Goal: Information Seeking & Learning: Learn about a topic

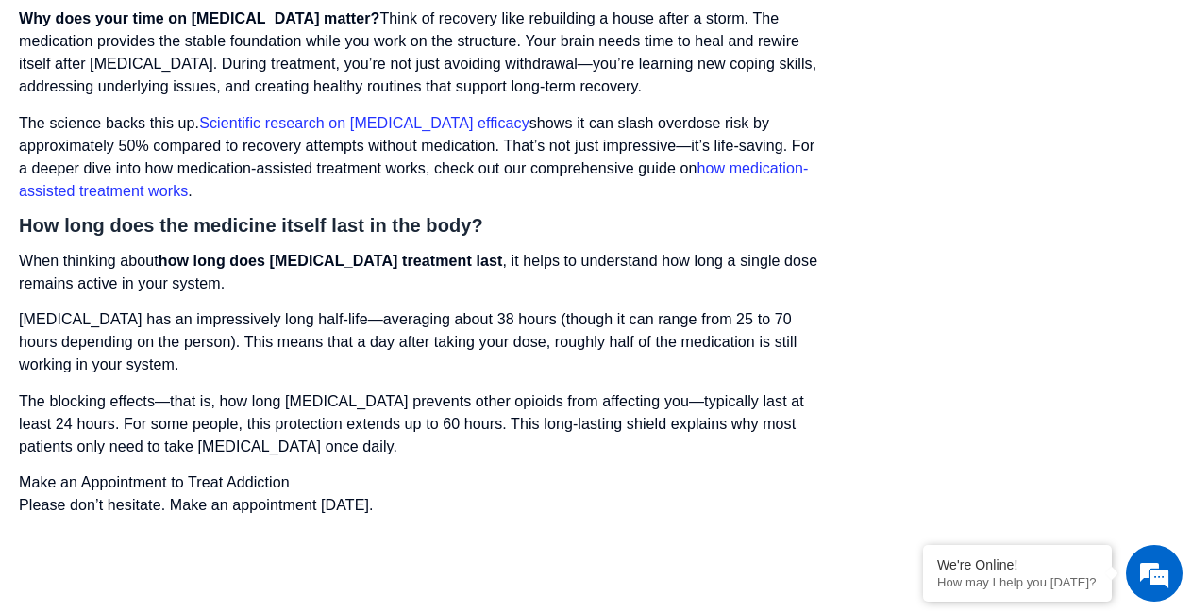
scroll to position [2797, 0]
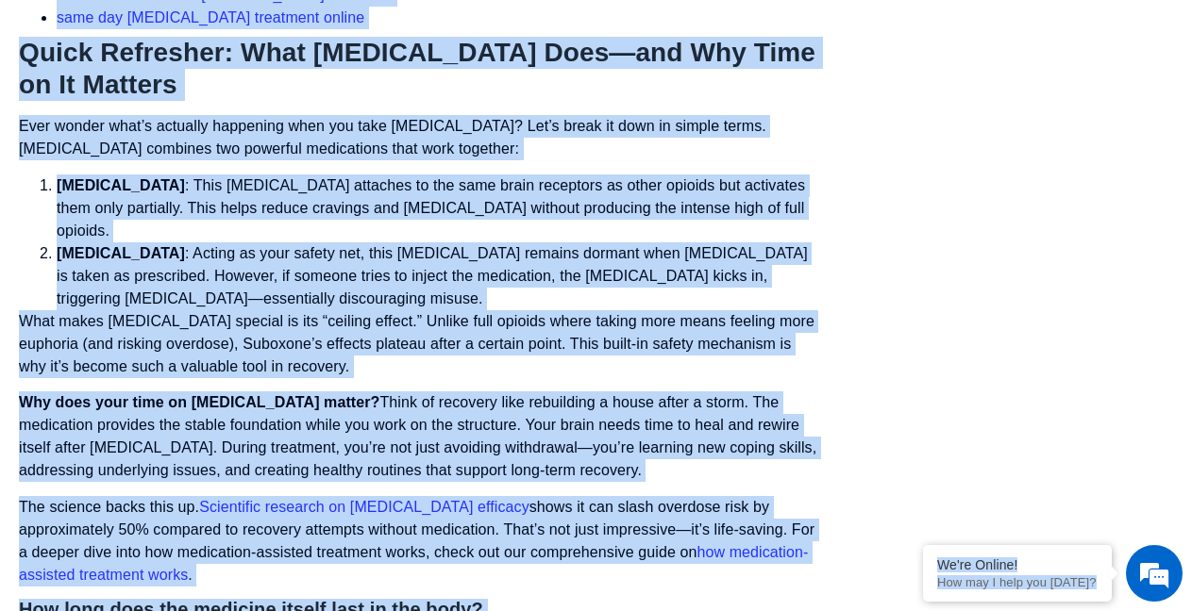
click at [733, 124] on p "Ever wonder what’s actually happening when you take Suboxone? Let’s break it do…" at bounding box center [419, 137] width 800 height 45
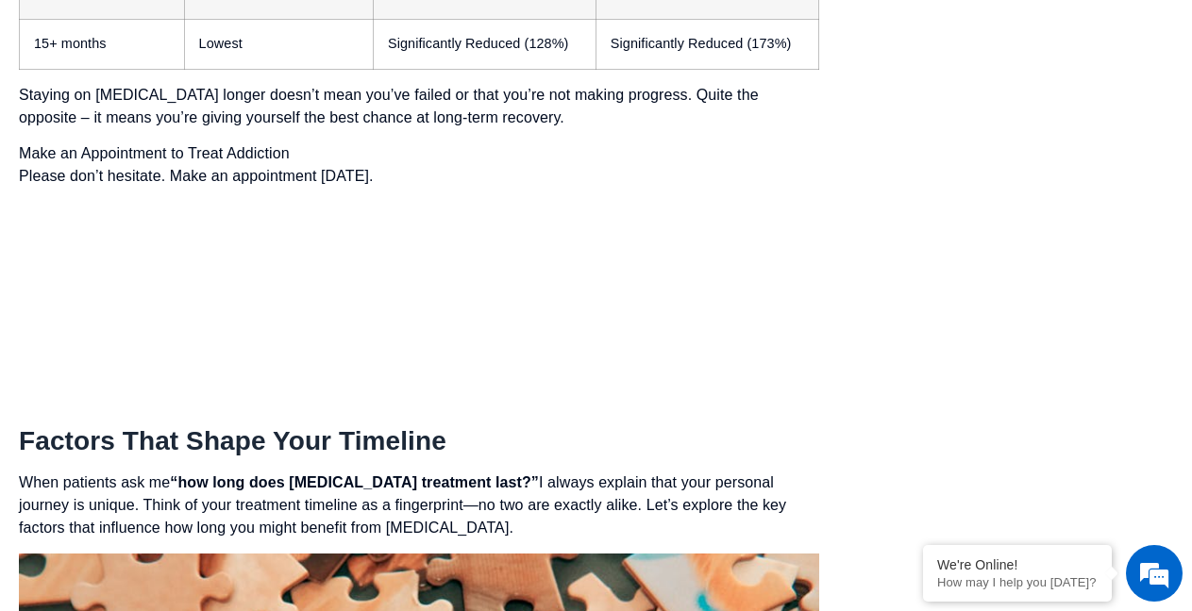
scroll to position [5702, 0]
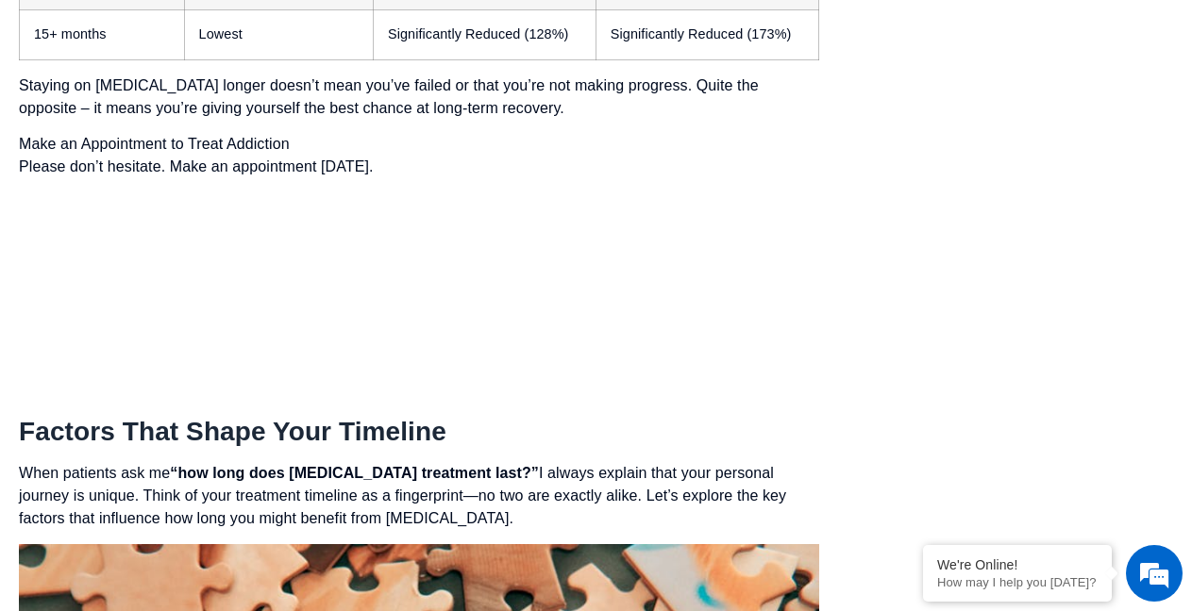
click at [974, 157] on div "1. About The Treatment: How Suboxone Works? Opioid Withdrawal Symptoms Medicati…" at bounding box center [1016, 352] width 309 height 11207
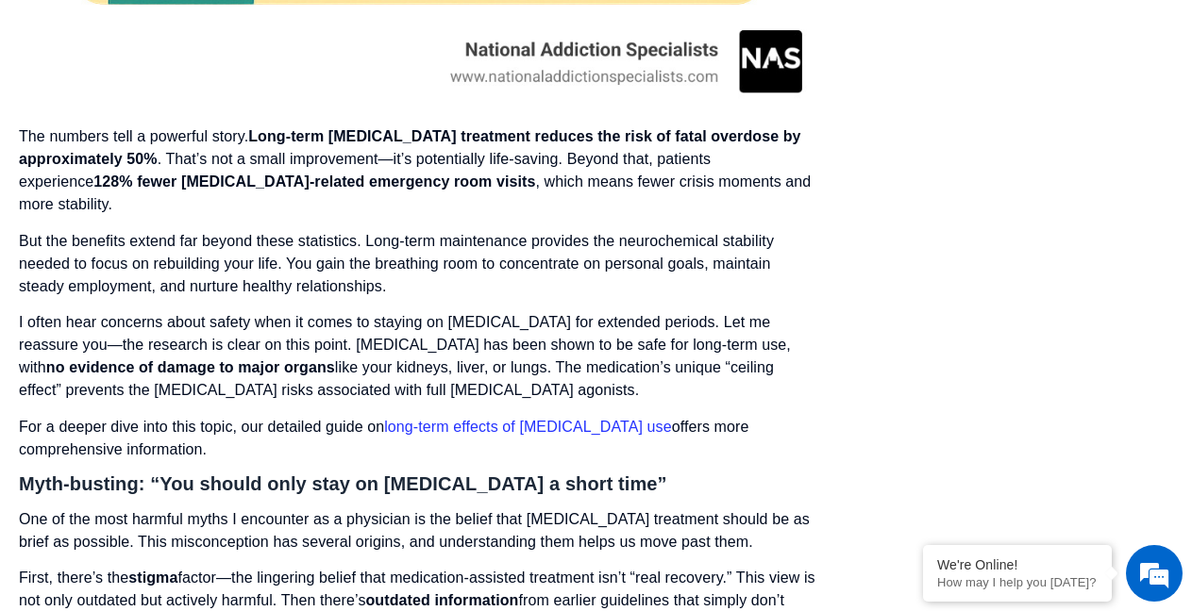
scroll to position [10758, 0]
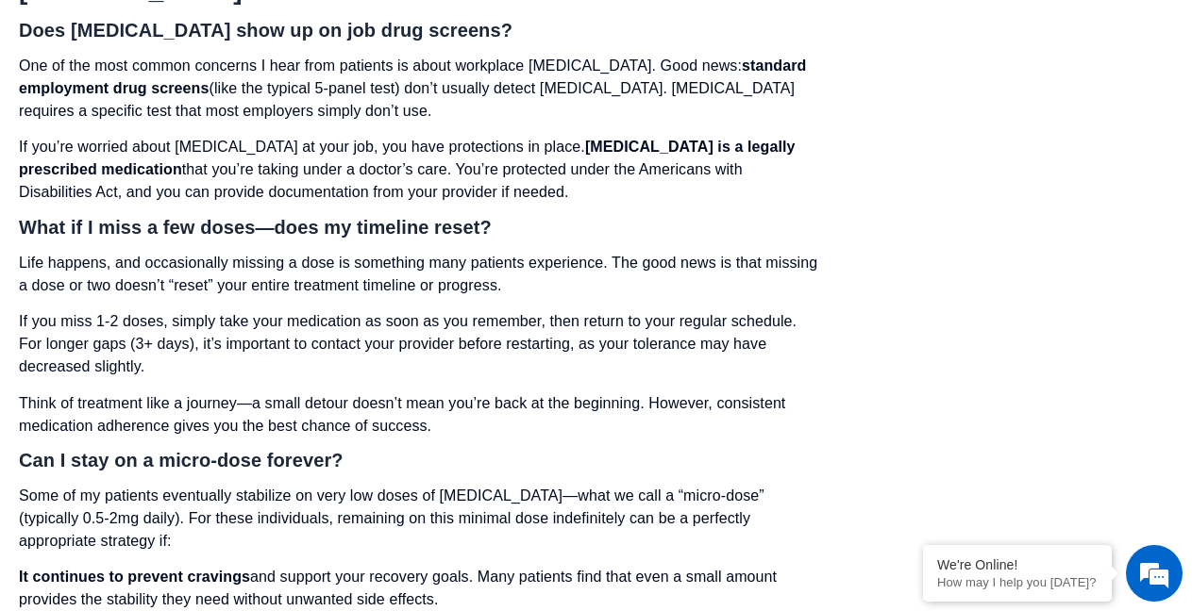
scroll to position [11833, 0]
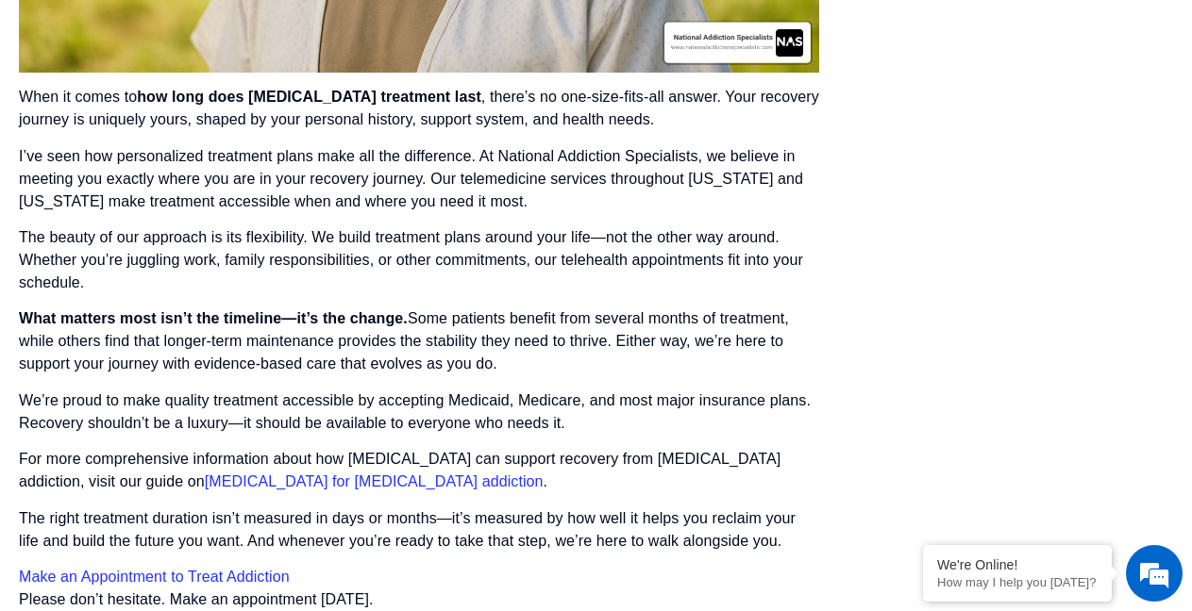
scroll to position [13017, 0]
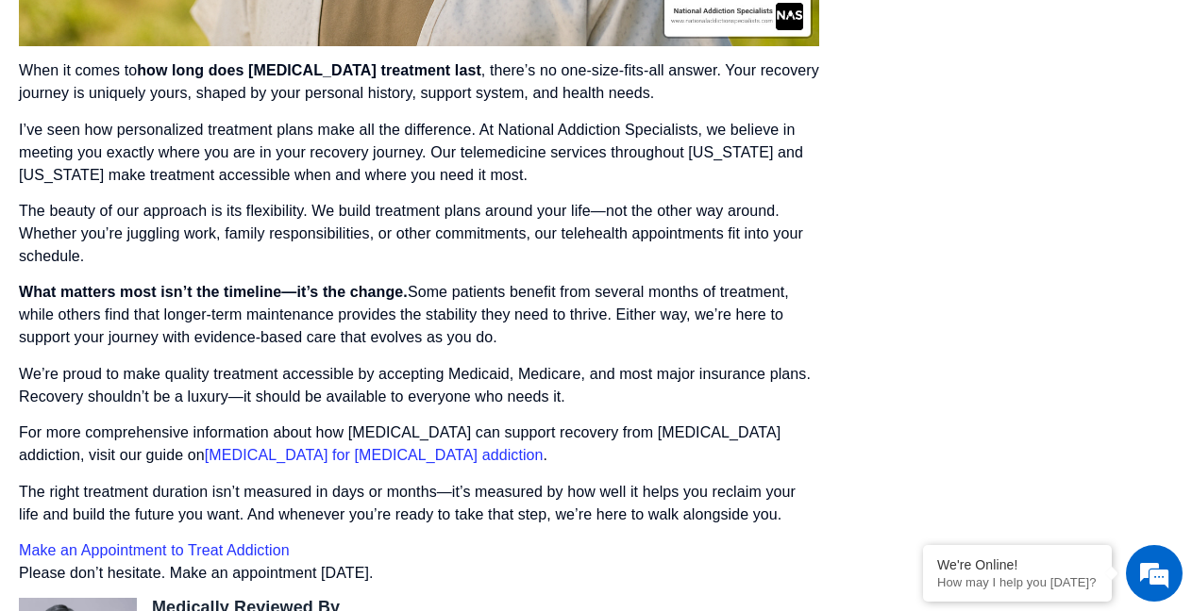
click at [205, 447] on link "[MEDICAL_DATA] for [MEDICAL_DATA] addiction" at bounding box center [374, 455] width 339 height 16
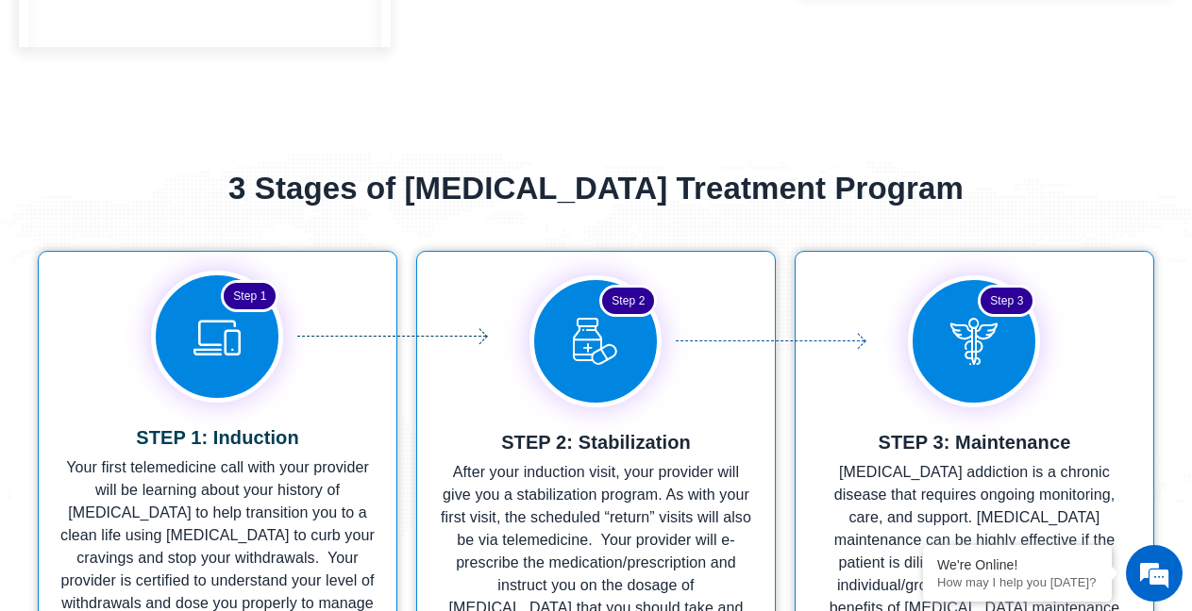
scroll to position [3550, 0]
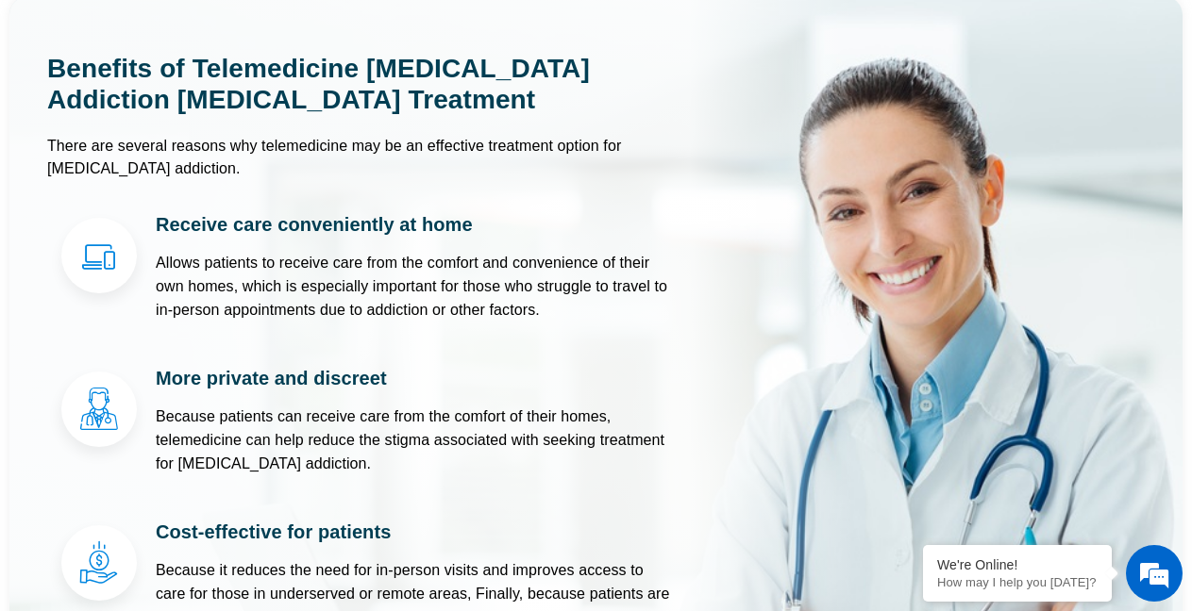
scroll to position [6562, 0]
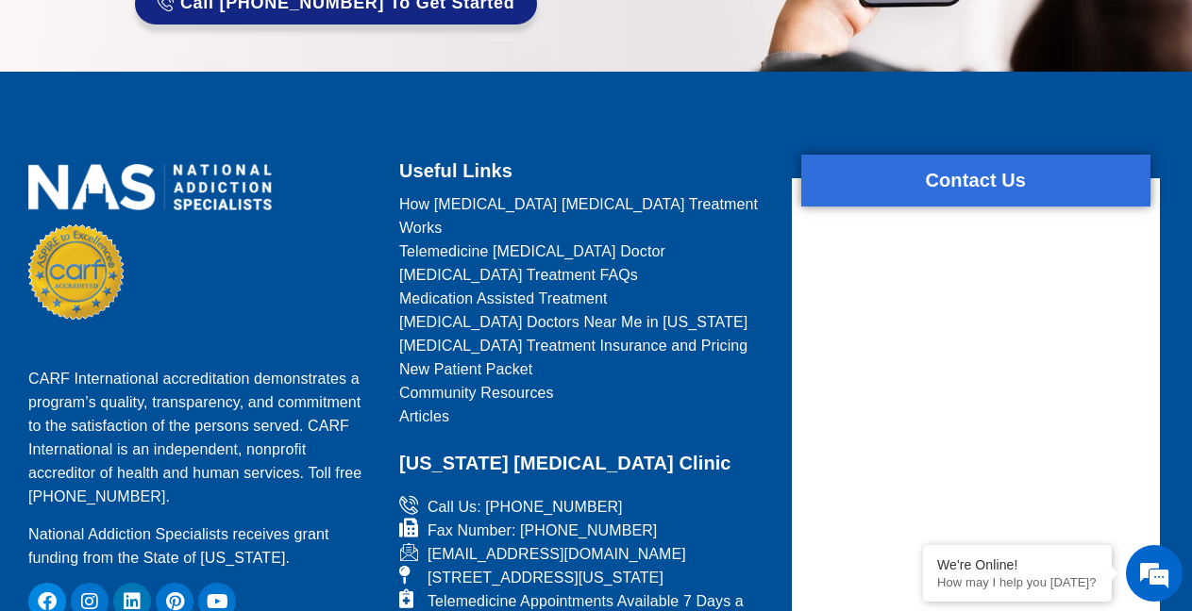
scroll to position [8694, 0]
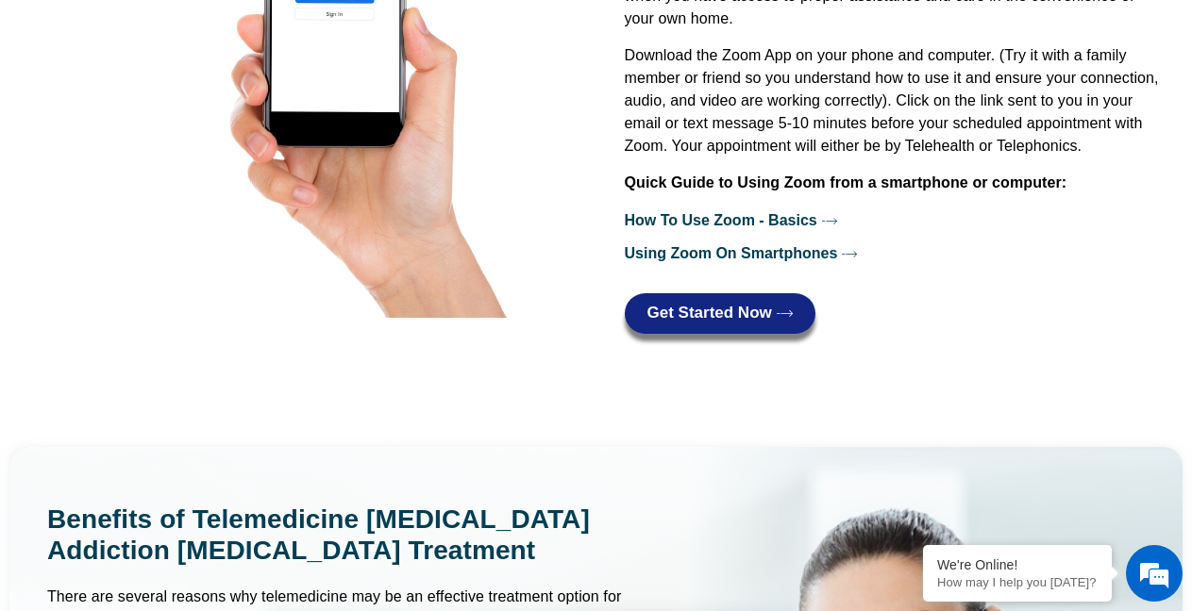
scroll to position [5789, 0]
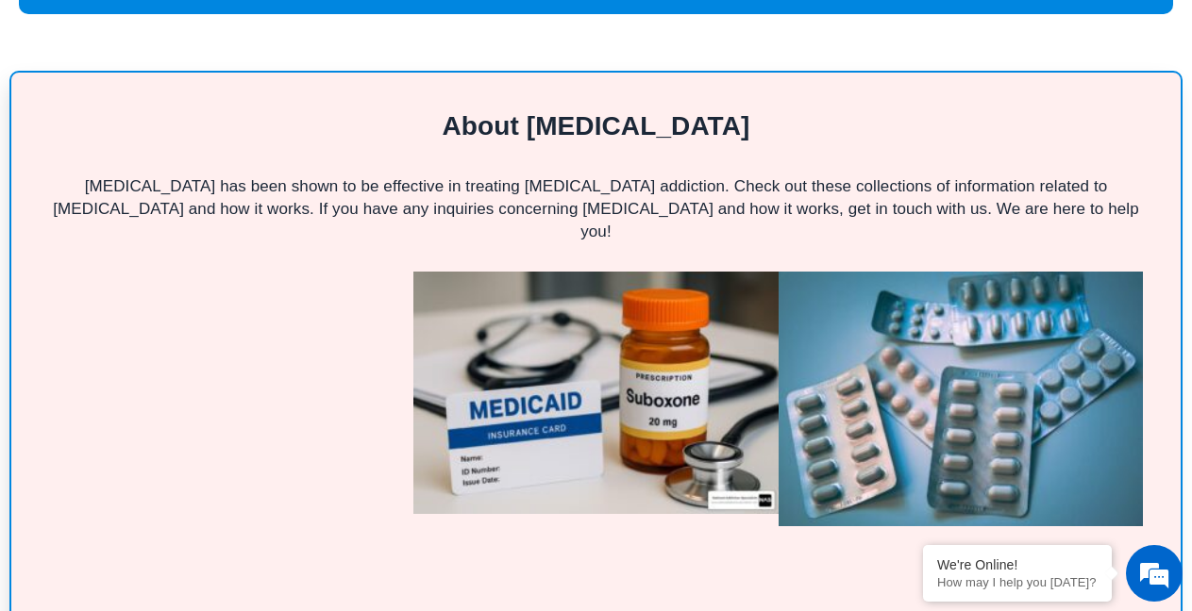
scroll to position [4369, 0]
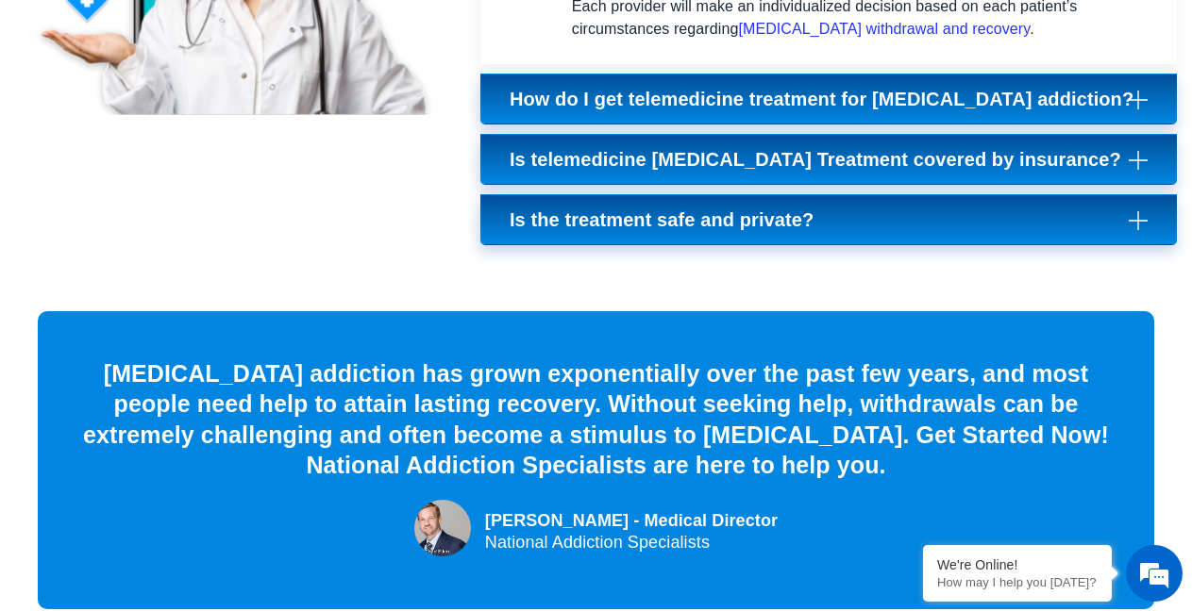
drag, startPoint x: 1200, startPoint y: 440, endPoint x: 1207, endPoint y: 525, distance: 85.2
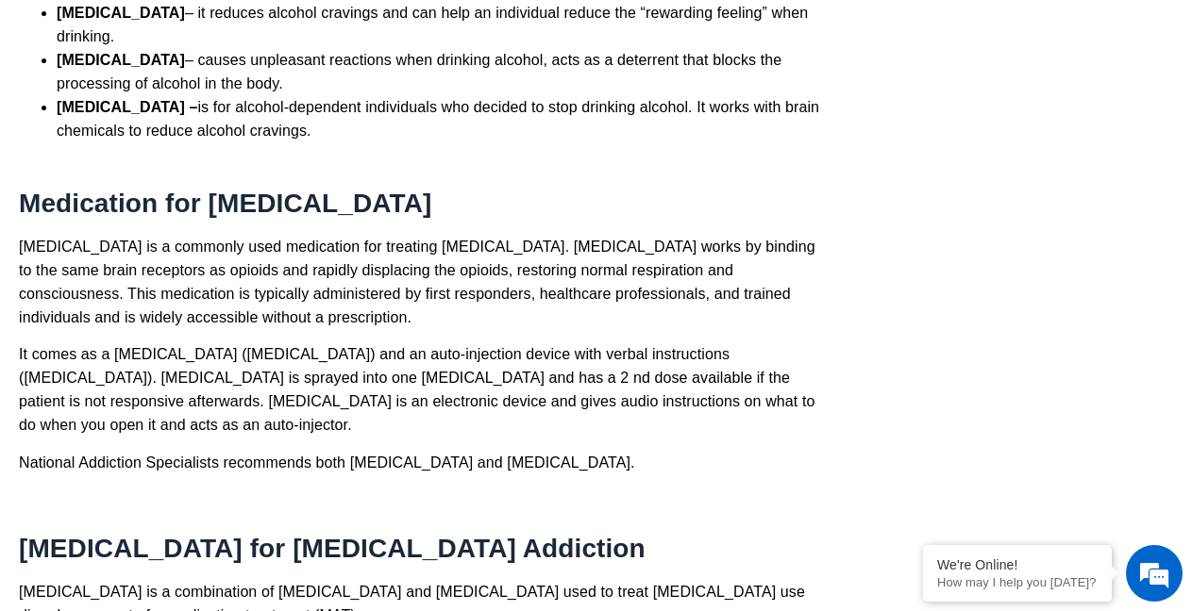
scroll to position [2582, 0]
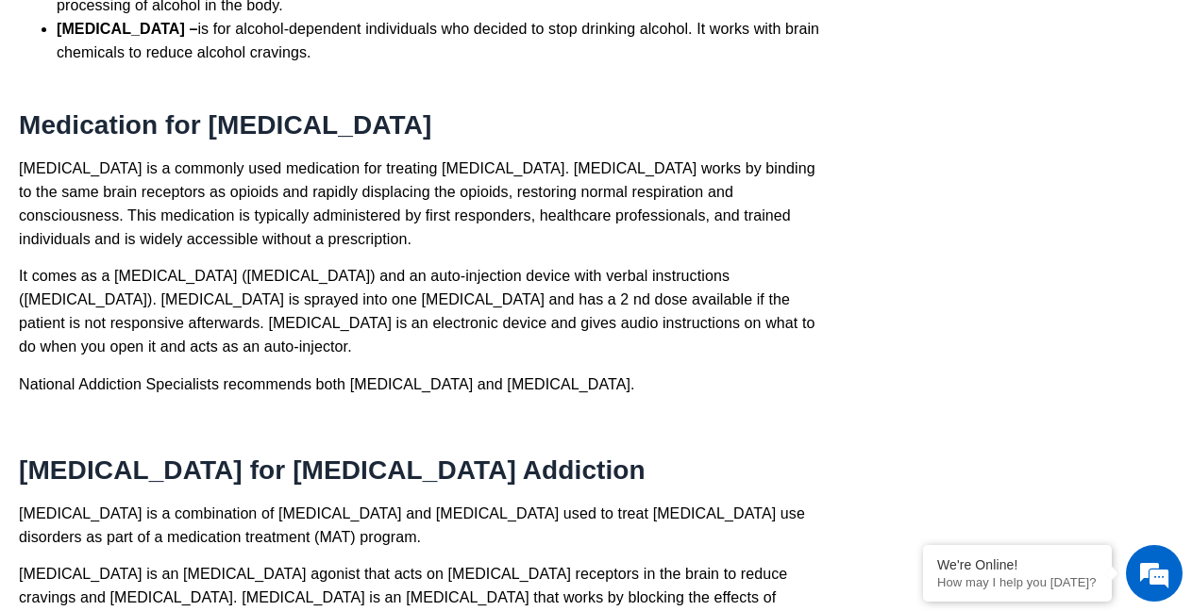
click at [620, 455] on h2 "Suboxone for Opioid Addiction" at bounding box center [421, 471] width 804 height 32
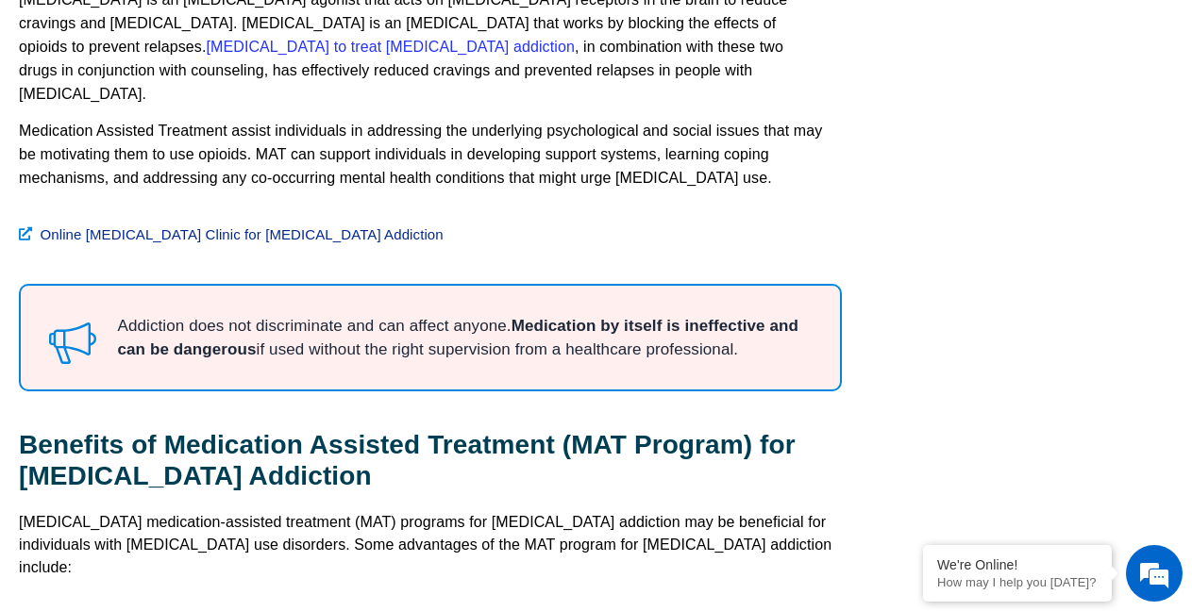
scroll to position [3550, 0]
